Goal: Answer question/provide support

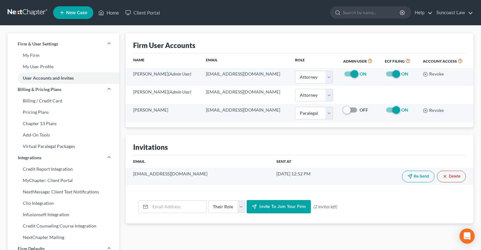
select select "0"
select select "1"
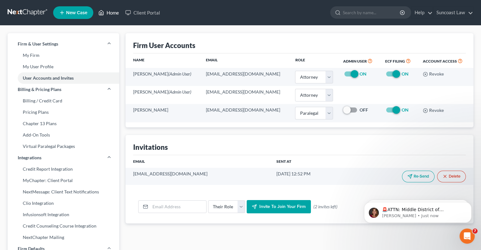
click at [111, 12] on link "Home" at bounding box center [108, 12] width 27 height 11
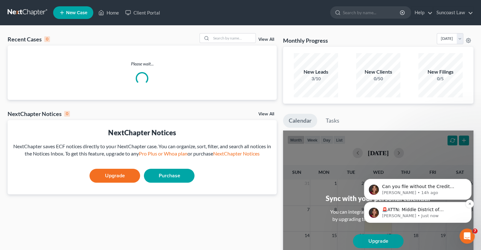
click at [441, 210] on p "🚨ATTN: Middle District of [US_STATE] The court has added a new Credit Counselin…" at bounding box center [423, 210] width 82 height 6
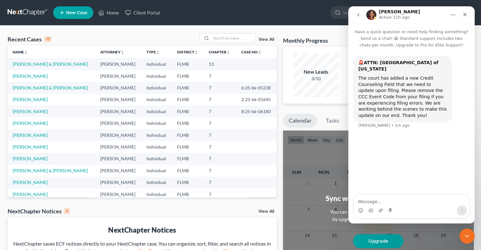
click at [358, 12] on button "go back" at bounding box center [358, 15] width 12 height 12
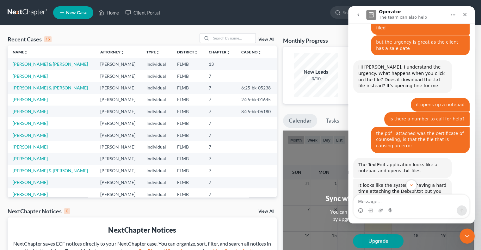
scroll to position [685, 0]
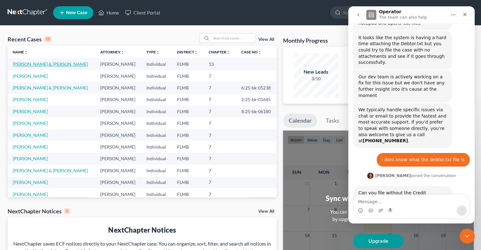
click at [38, 65] on link "[PERSON_NAME] & [PERSON_NAME]" at bounding box center [50, 63] width 75 height 5
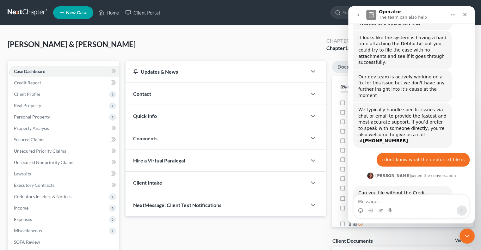
scroll to position [685, 0]
click at [464, 235] on icon "Close Intercom Messenger" at bounding box center [466, 235] width 8 height 8
